Goal: Communication & Community: Answer question/provide support

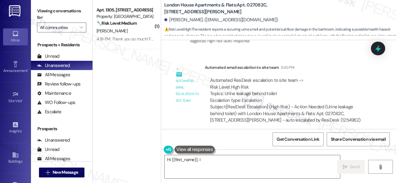
scroll to position [1648, 0]
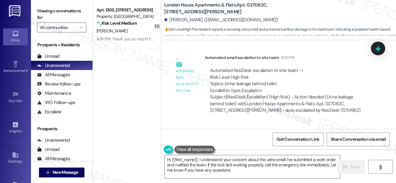
type textarea "Hi {{first_name}}, I understand your concern about the urine smell. I've submit…"
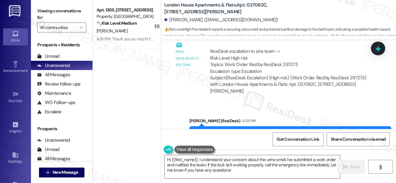
scroll to position [1741, 0]
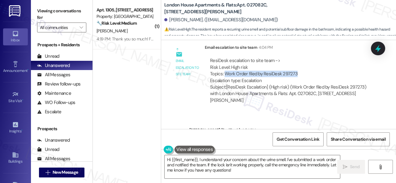
drag, startPoint x: 225, startPoint y: 74, endPoint x: 294, endPoint y: 73, distance: 68.9
click at [294, 73] on div "ResiDesk escalation to site team -> Risk Level: High risk Topics: Work Order fi…" at bounding box center [288, 70] width 157 height 27
copy div "Work Order filed by ResiDesk 297273"
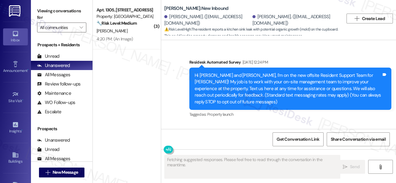
scroll to position [3083, 0]
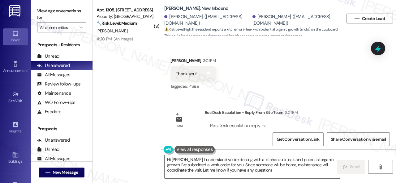
type textarea "Hi [PERSON_NAME], I understand you're dealing with a kitchen sink leak and pote…"
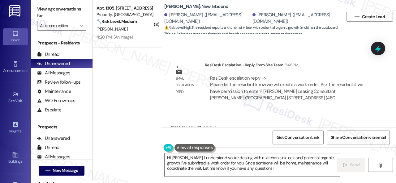
scroll to position [3075, 0]
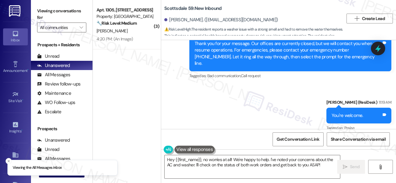
scroll to position [1690, 0]
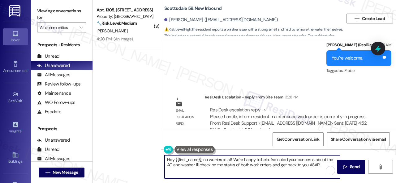
drag, startPoint x: 267, startPoint y: 161, endPoint x: 329, endPoint y: 174, distance: 63.1
click at [329, 174] on div "Hey {{first_name}}, no worries at all! We're happy to help. I've noted your con…" at bounding box center [252, 167] width 176 height 24
paste textarea "! The site team stated that the maintenance work order is currently in progress…"
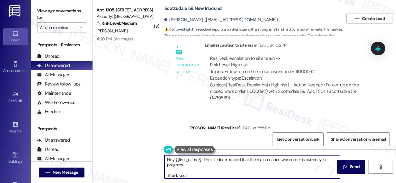
scroll to position [1411, 0]
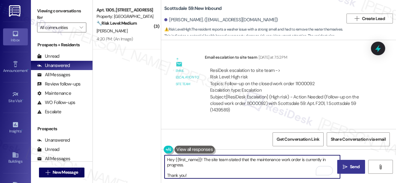
type textarea "Hey {{first_name}}! The site team stated that the maintenance work order is cur…"
click at [349, 164] on span "Send" at bounding box center [354, 167] width 10 height 6
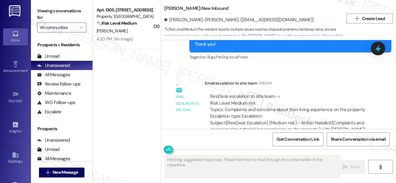
scroll to position [622, 0]
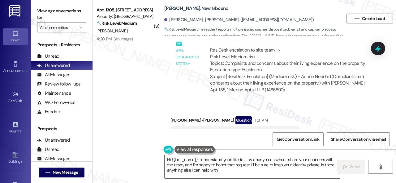
type textarea "Hi {{first_name}}, I understand you'd like to stay anonymous when I share your …"
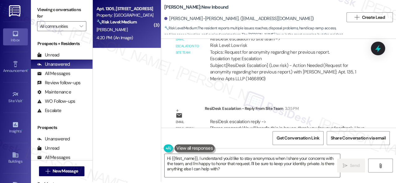
scroll to position [2, 0]
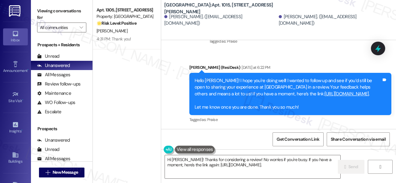
scroll to position [964, 0]
type textarea "Hi [PERSON_NAME]! Thanks for considering a review! No worries if you're busy. I…"
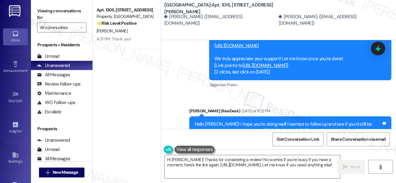
scroll to position [902, 0]
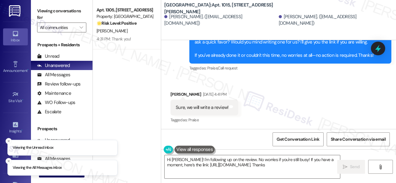
type textarea "Hi [PERSON_NAME]! I'm following up on the review. No worries if you're still bu…"
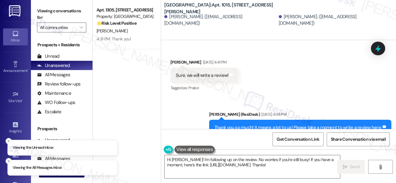
scroll to position [842, 0]
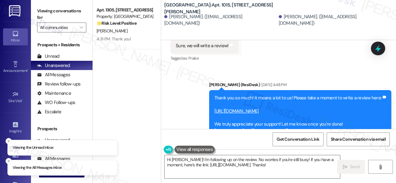
click at [255, 112] on link "[URL][DOMAIN_NAME]" at bounding box center [236, 111] width 44 height 6
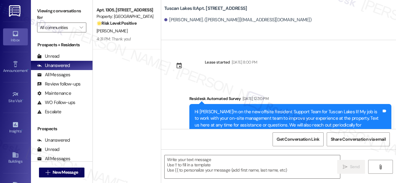
scroll to position [1158, 0]
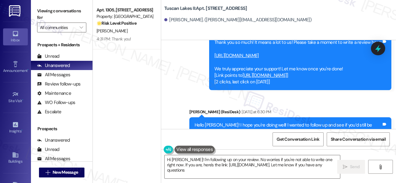
type textarea "Hi [PERSON_NAME]! I'm following up on your review. No worries if you're not abl…"
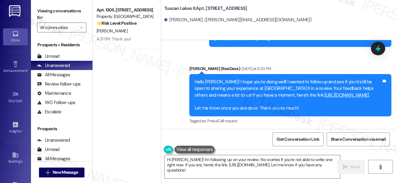
scroll to position [1326, 0]
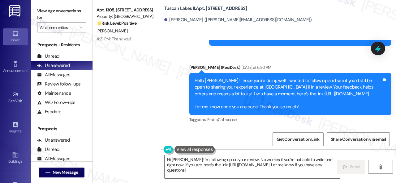
click at [324, 95] on link "[URL][DOMAIN_NAME]" at bounding box center [346, 94] width 44 height 6
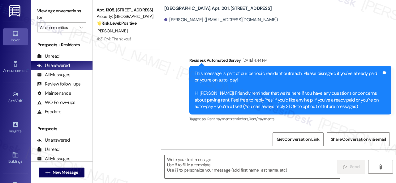
type textarea "Fetching suggested responses. Please feel free to read through the conversation…"
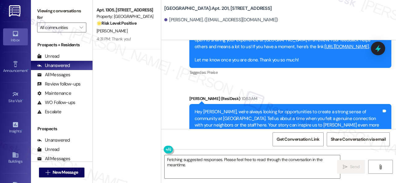
scroll to position [866, 0]
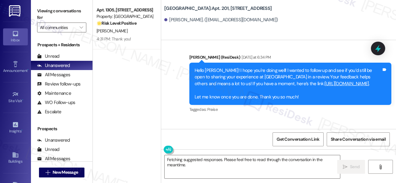
click at [324, 87] on link "https://www.theresidesk.com/links/review-rlMNpx_uj" at bounding box center [346, 84] width 44 height 6
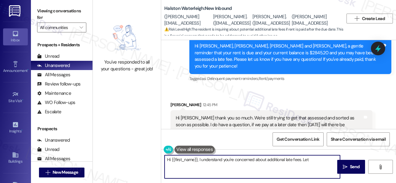
scroll to position [2, 0]
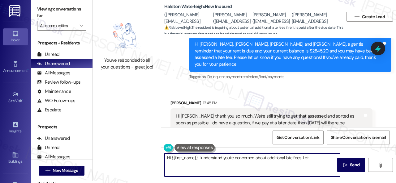
drag, startPoint x: 172, startPoint y: 161, endPoint x: 345, endPoint y: 195, distance: 176.1
click at [345, 183] on html "Inbox Go to Inbox Announcement • Send A Text Announcement Site Visit • Go to Si…" at bounding box center [198, 91] width 396 height 183
paste textarea "! The site team stated that late fees are added after the 3rd of every month. T…"
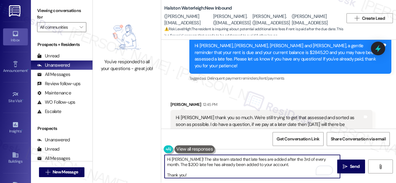
scroll to position [0, 0]
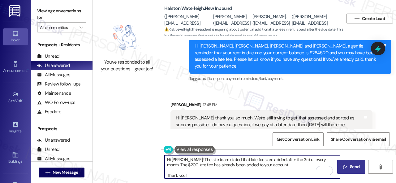
type textarea "Hi Ariane! The site team stated that late fees are added after the 3rd of every…"
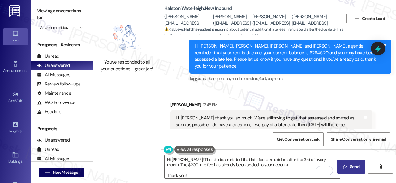
click at [349, 162] on button " Send" at bounding box center [351, 167] width 28 height 14
